Goal: Browse casually: Explore the website without a specific task or goal

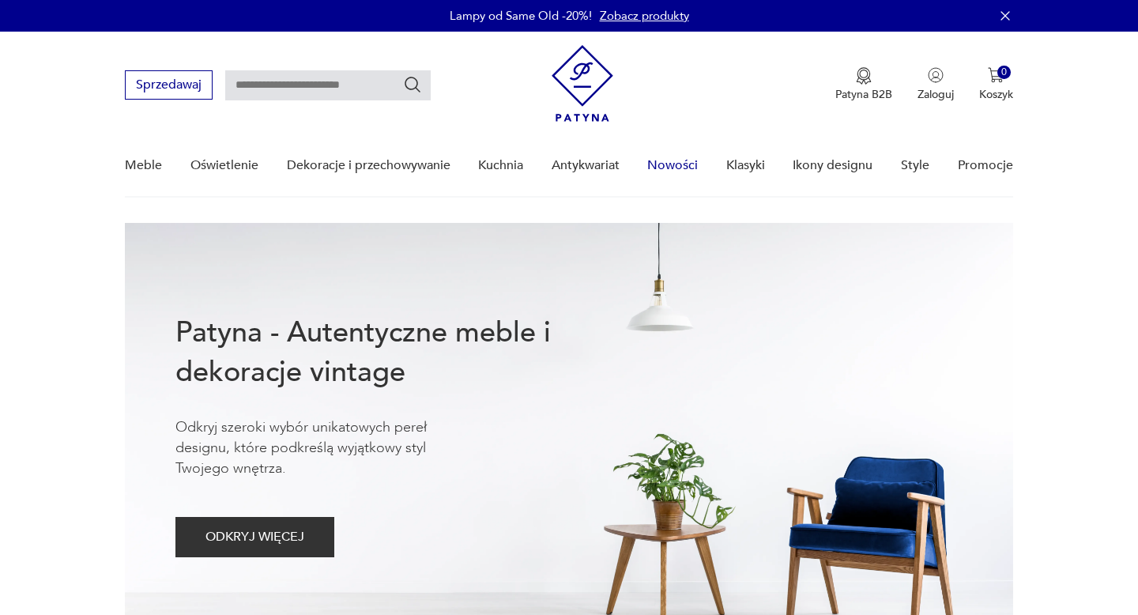
click at [676, 168] on link "Nowości" at bounding box center [672, 165] width 51 height 61
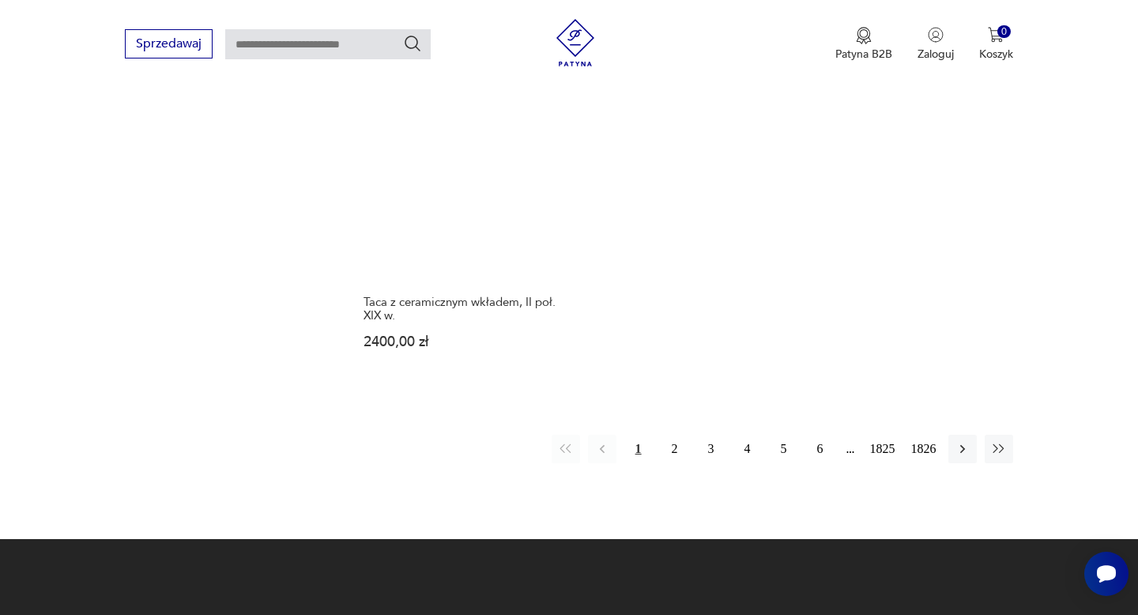
scroll to position [2090, 0]
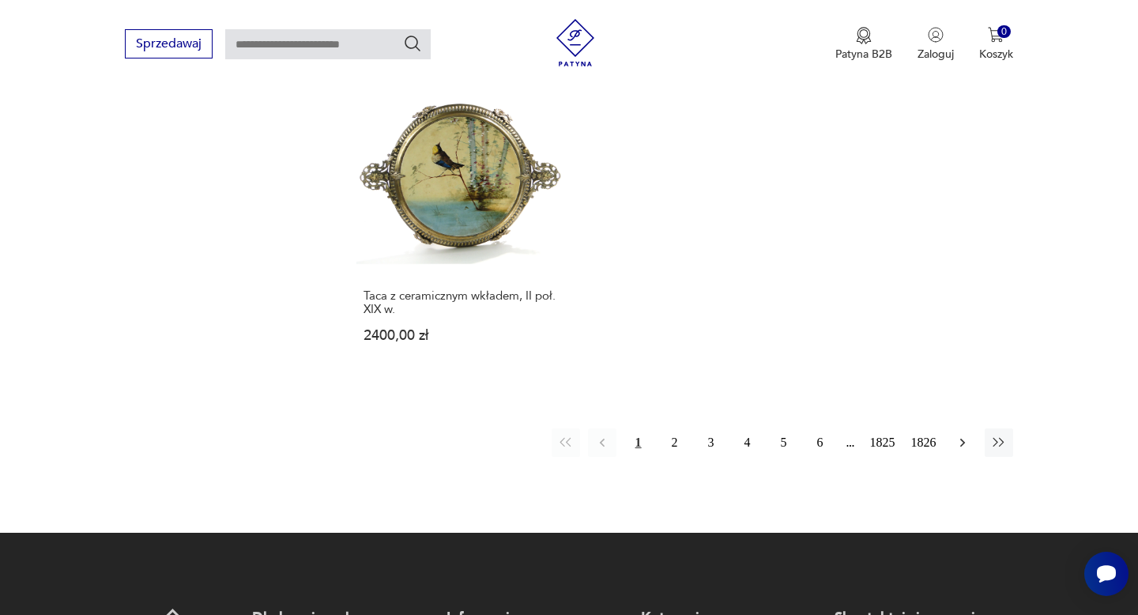
click at [964, 444] on icon "button" at bounding box center [962, 443] width 16 height 16
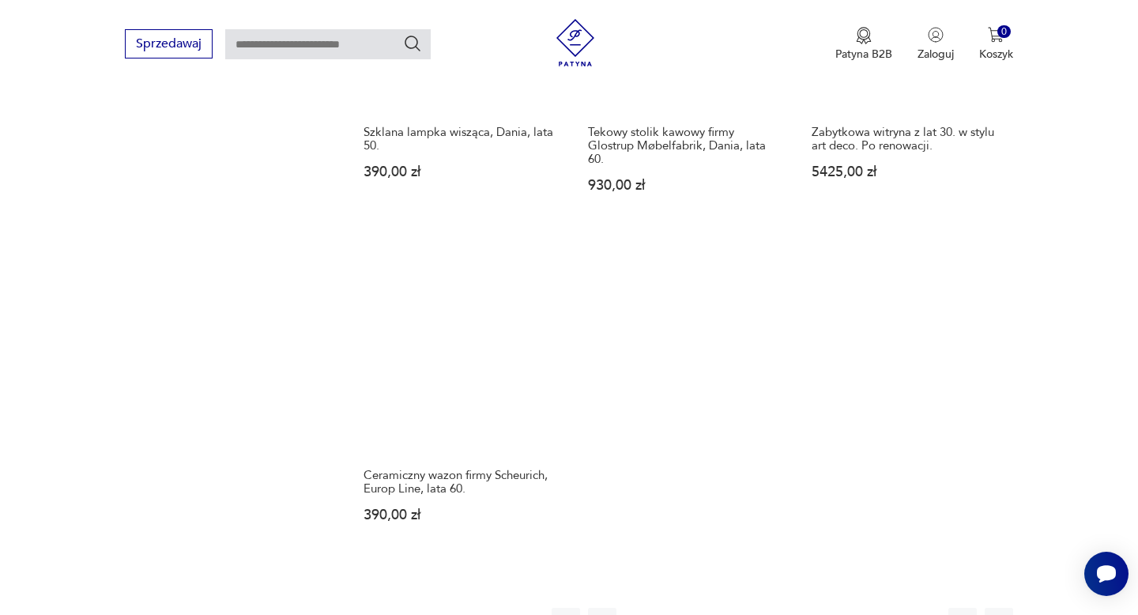
scroll to position [1996, 0]
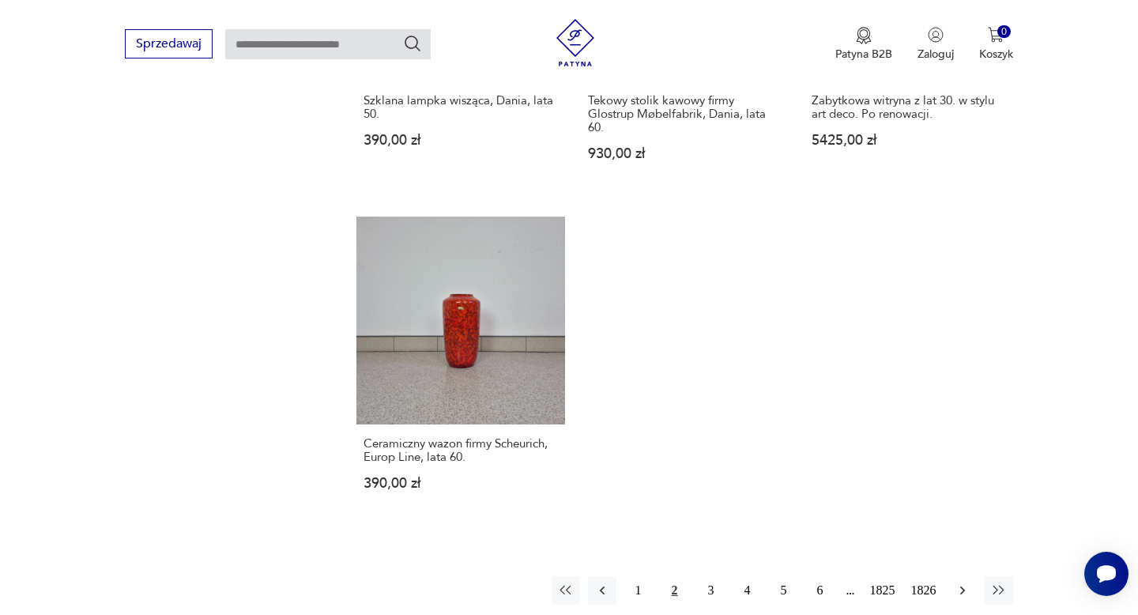
click at [965, 582] on icon "button" at bounding box center [962, 590] width 16 height 16
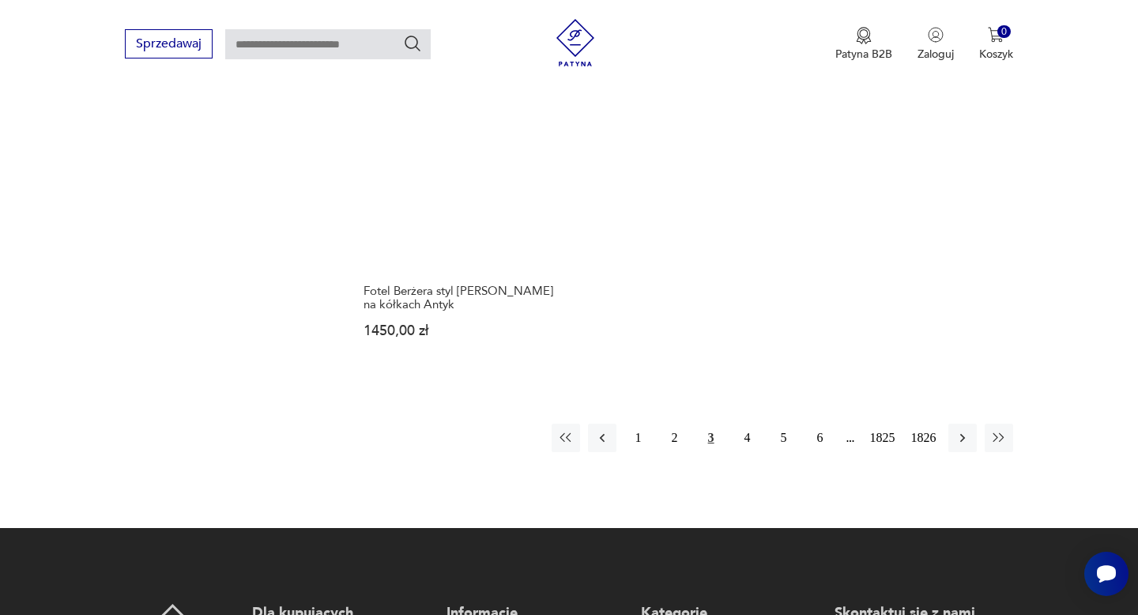
scroll to position [2137, 0]
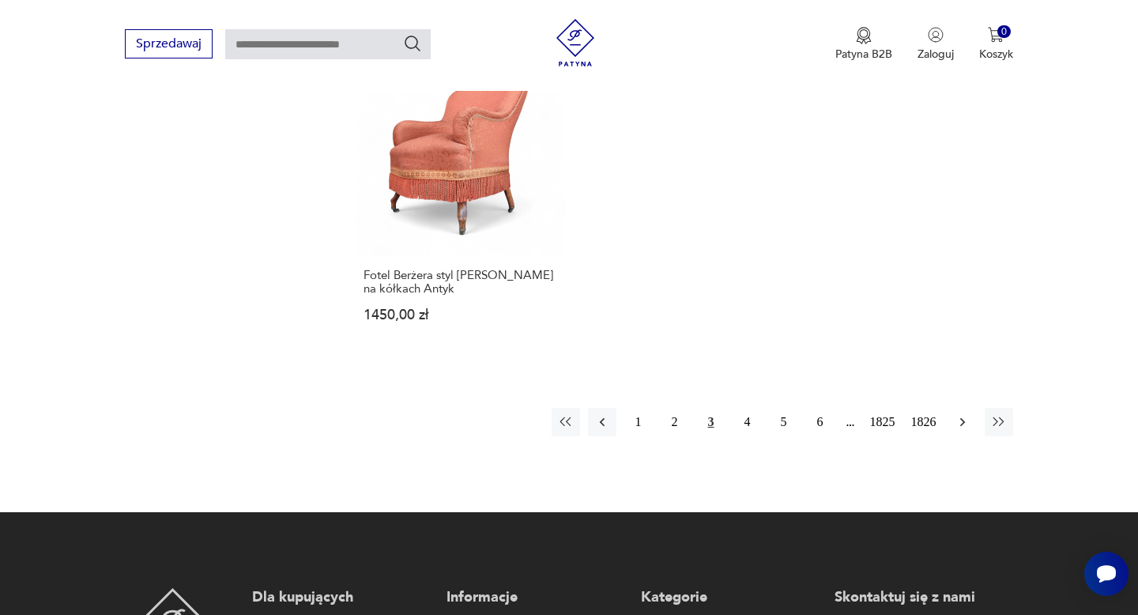
click at [963, 418] on icon "button" at bounding box center [961, 422] width 5 height 9
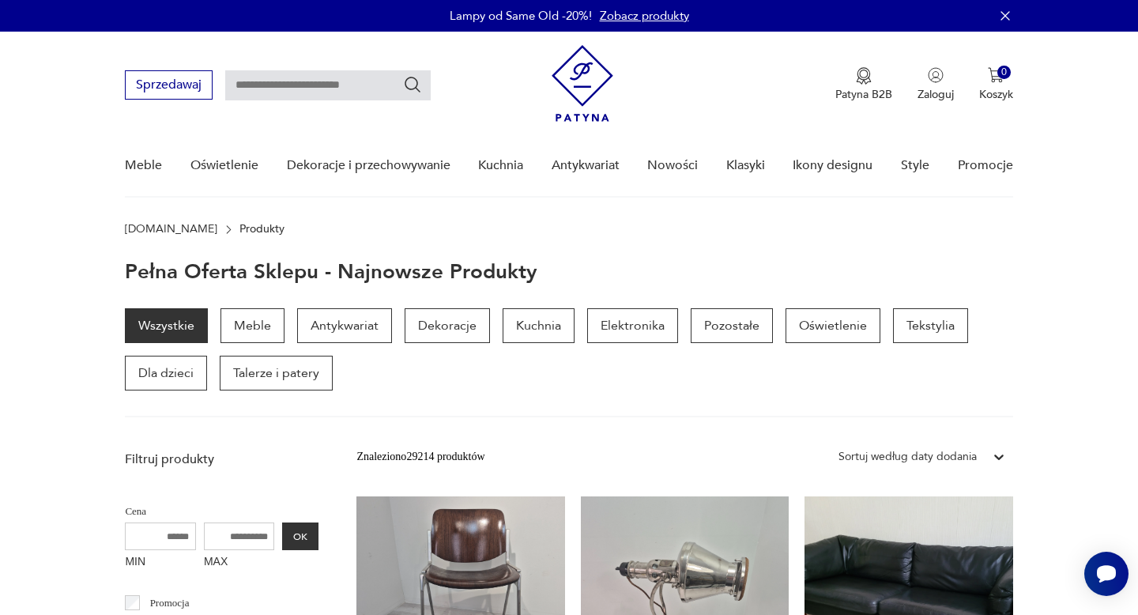
click at [585, 85] on img at bounding box center [583, 83] width 62 height 77
